Goal: Transaction & Acquisition: Purchase product/service

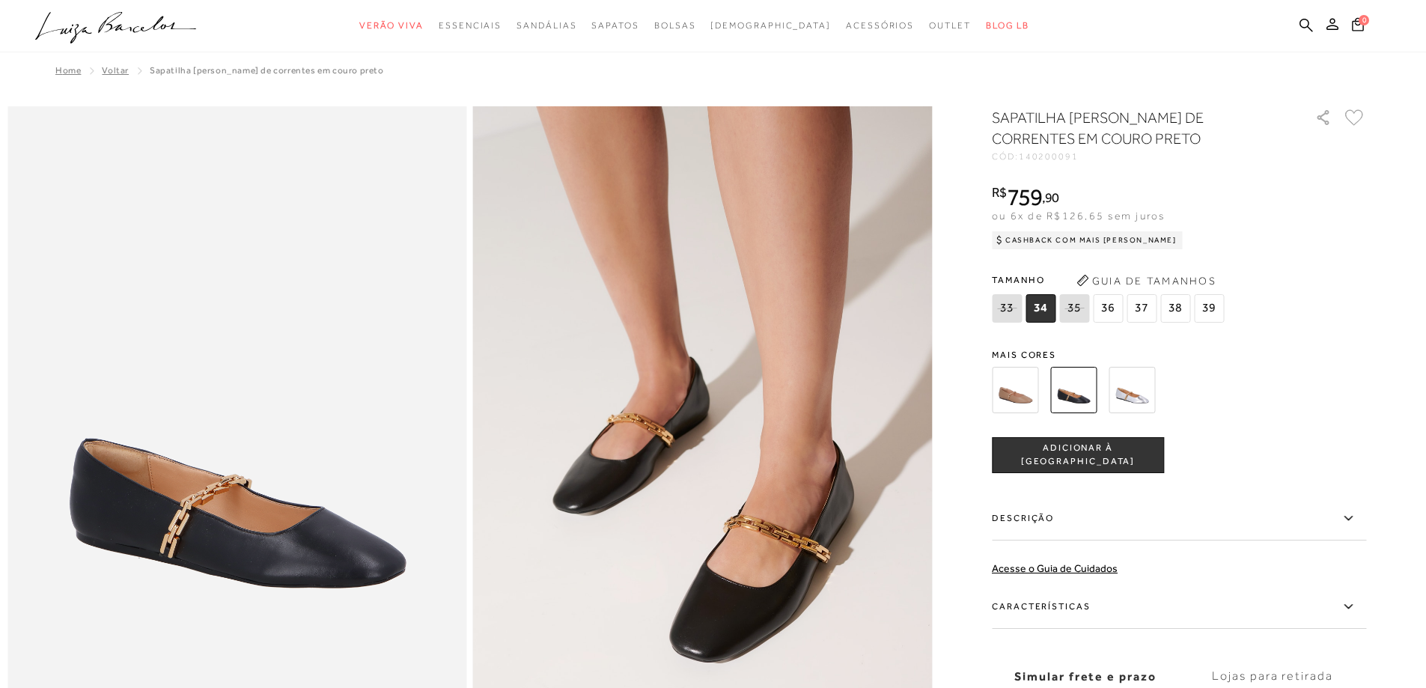
click at [1025, 404] on img at bounding box center [1015, 390] width 46 height 46
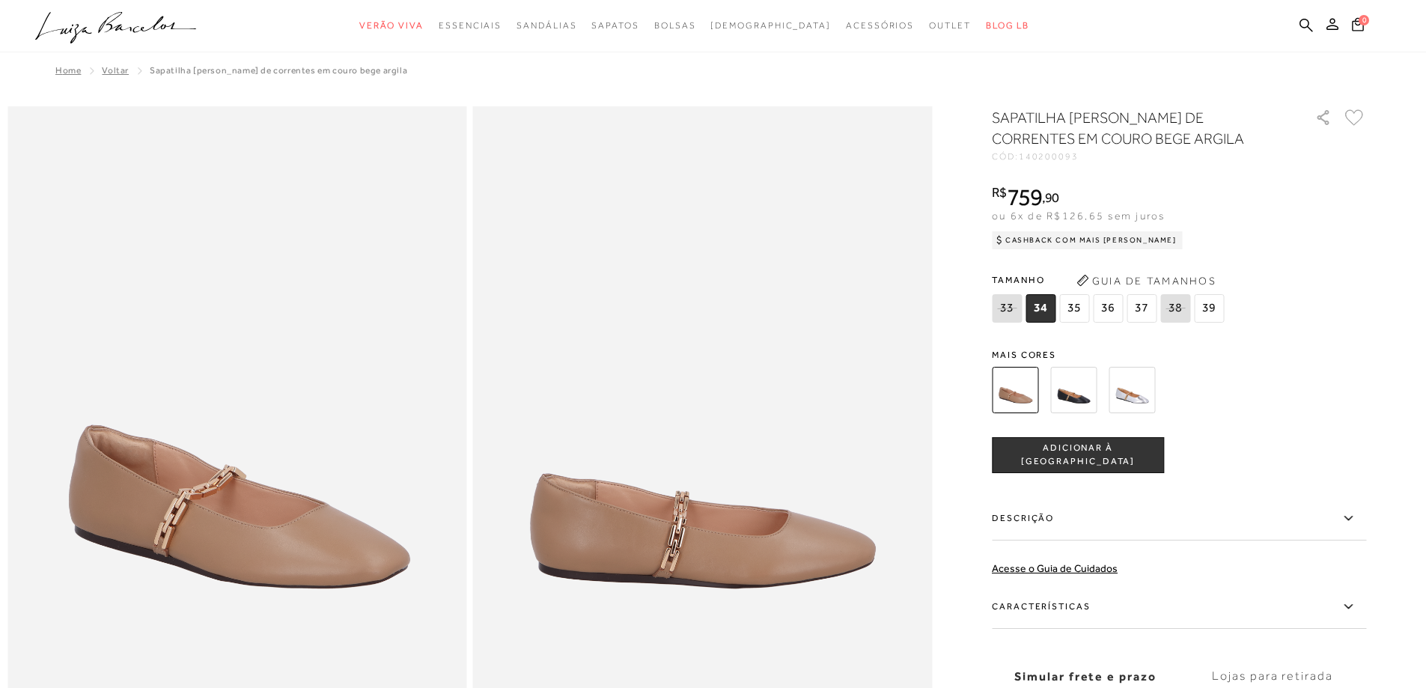
click at [1086, 386] on img at bounding box center [1073, 390] width 46 height 46
